Goal: Find specific fact: Find specific fact

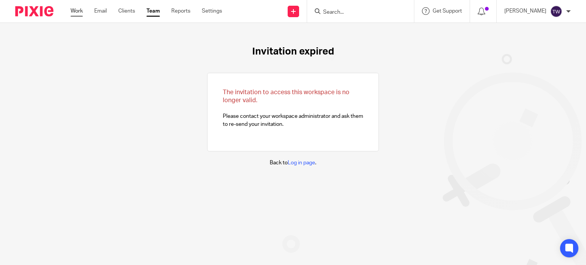
click at [74, 10] on link "Work" at bounding box center [77, 11] width 12 height 8
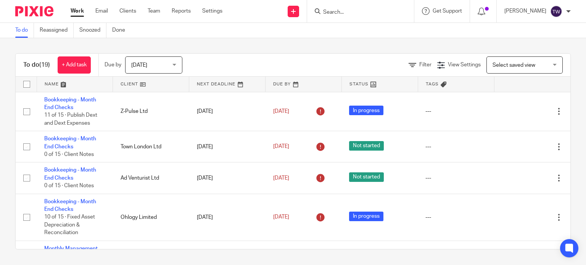
drag, startPoint x: 339, startPoint y: 9, endPoint x: 350, endPoint y: 12, distance: 11.8
click at [340, 10] on input "Search" at bounding box center [356, 12] width 69 height 7
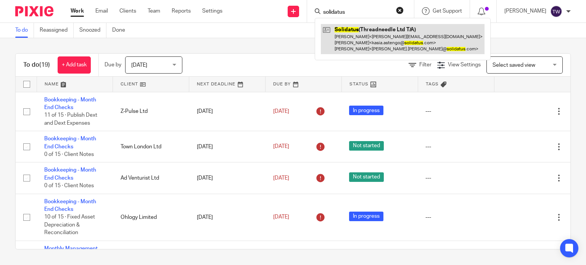
type input "solidatus"
click at [366, 26] on link at bounding box center [403, 39] width 164 height 30
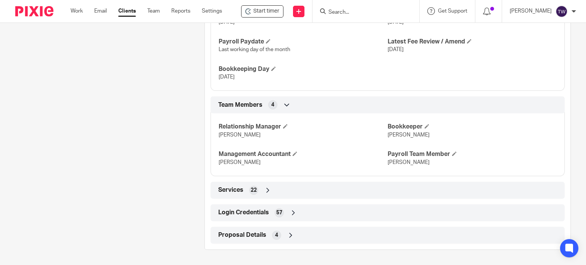
scroll to position [529, 0]
click at [249, 211] on span "Login Credentials" at bounding box center [243, 213] width 51 height 8
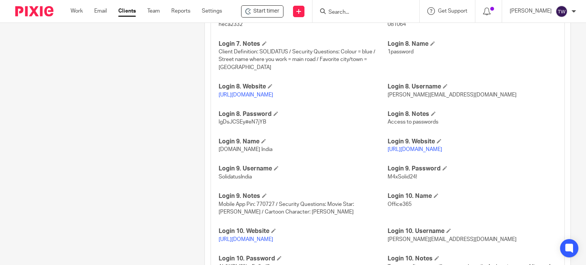
scroll to position [1216, 0]
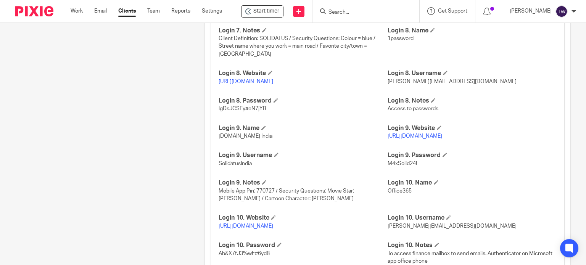
click at [427, 139] on link "[URL][DOMAIN_NAME]" at bounding box center [415, 136] width 55 height 5
drag, startPoint x: 253, startPoint y: 185, endPoint x: 217, endPoint y: 188, distance: 36.1
click at [219, 167] on p "SolidatusIndia" at bounding box center [303, 164] width 169 height 8
copy span "SolidatusIndia"
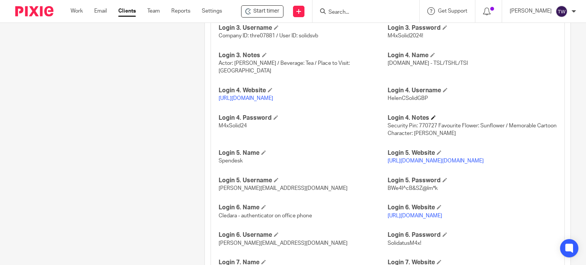
scroll to position [911, 0]
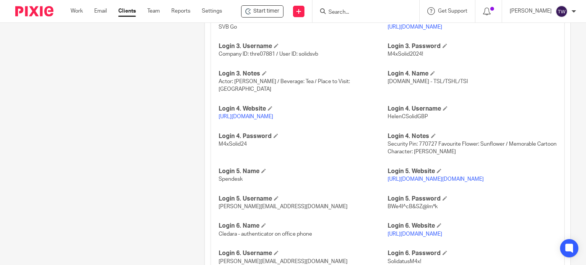
click at [269, 116] on link "[URL][DOMAIN_NAME]" at bounding box center [246, 116] width 55 height 5
drag, startPoint x: 424, startPoint y: 115, endPoint x: 384, endPoint y: 118, distance: 40.5
click at [388, 118] on p "HelenCSolidGBP" at bounding box center [472, 117] width 169 height 8
copy span "HelenCSolidGBP"
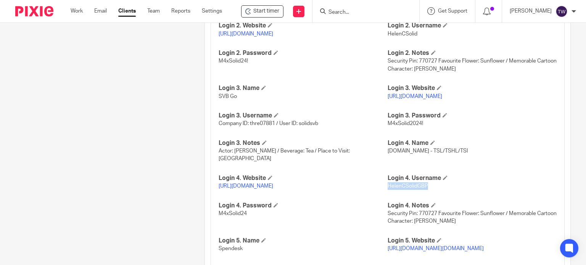
scroll to position [758, 0]
